Goal: Task Accomplishment & Management: Manage account settings

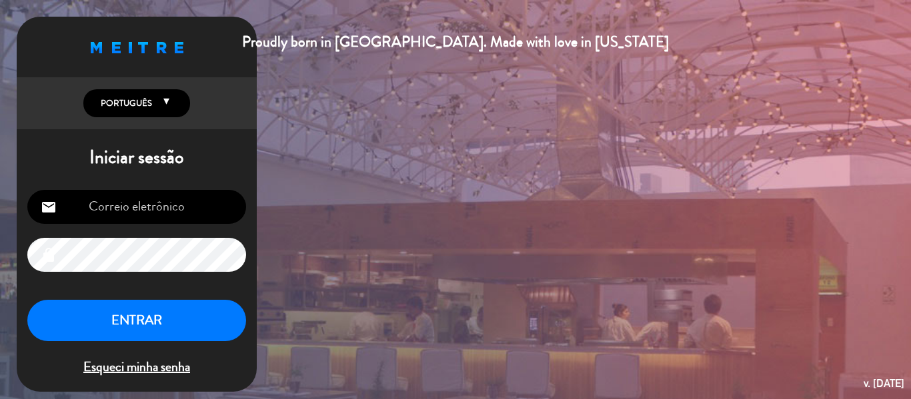
type input "[EMAIL_ADDRESS][DOMAIN_NAME]"
click at [167, 325] on button "ENTRAR" at bounding box center [136, 321] width 219 height 42
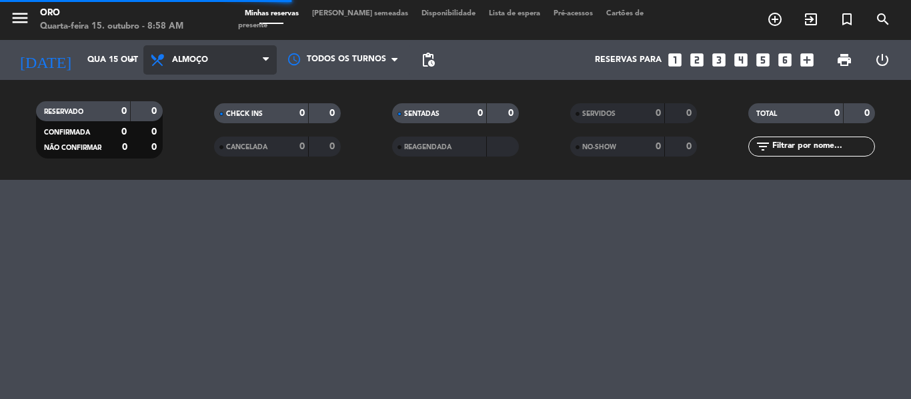
click at [261, 63] on span "Almoço" at bounding box center [209, 59] width 133 height 29
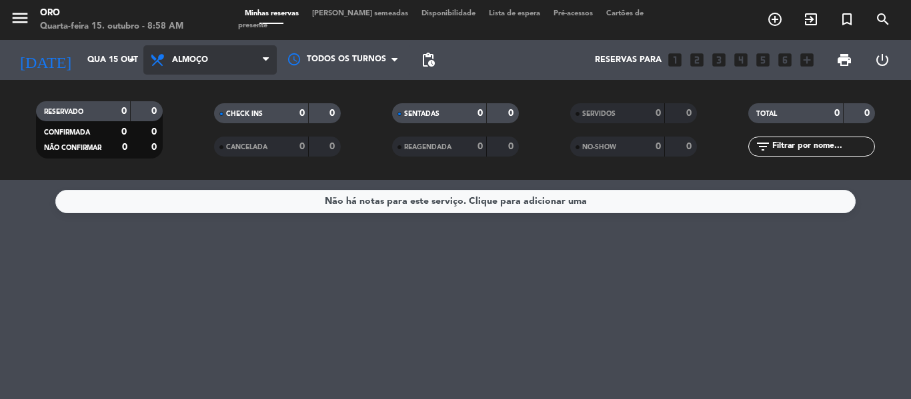
click at [217, 70] on span "Almoço" at bounding box center [209, 59] width 133 height 29
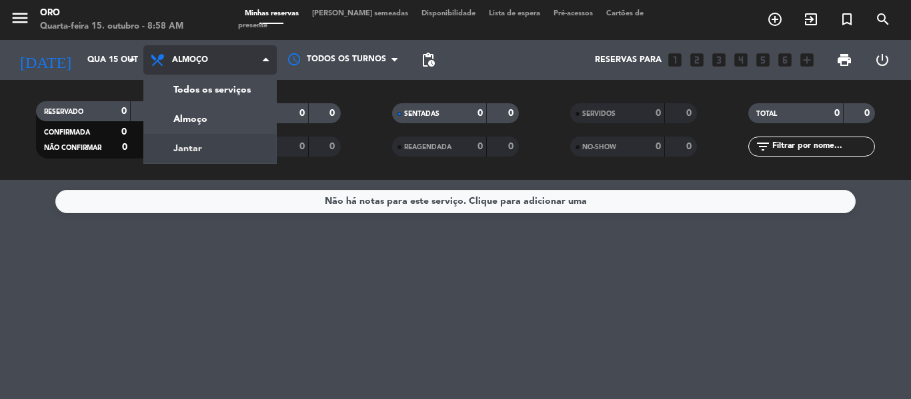
click at [213, 153] on div "menu Oro Quarta-feira 15. outubro - 8:58 AM Minhas reservas Mesas semeadas Disp…" at bounding box center [455, 90] width 911 height 180
